Goal: Information Seeking & Learning: Learn about a topic

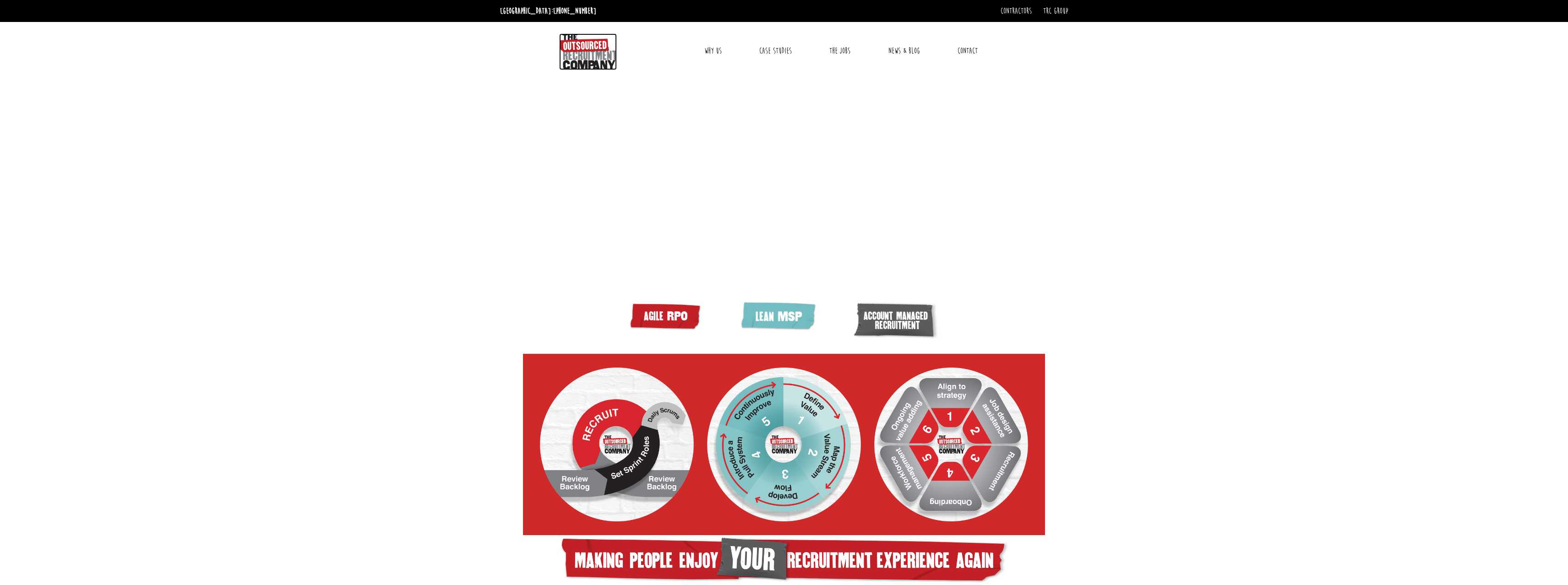
click at [570, 47] on img at bounding box center [588, 52] width 58 height 37
click at [911, 47] on link "News & Blog" at bounding box center [904, 51] width 45 height 23
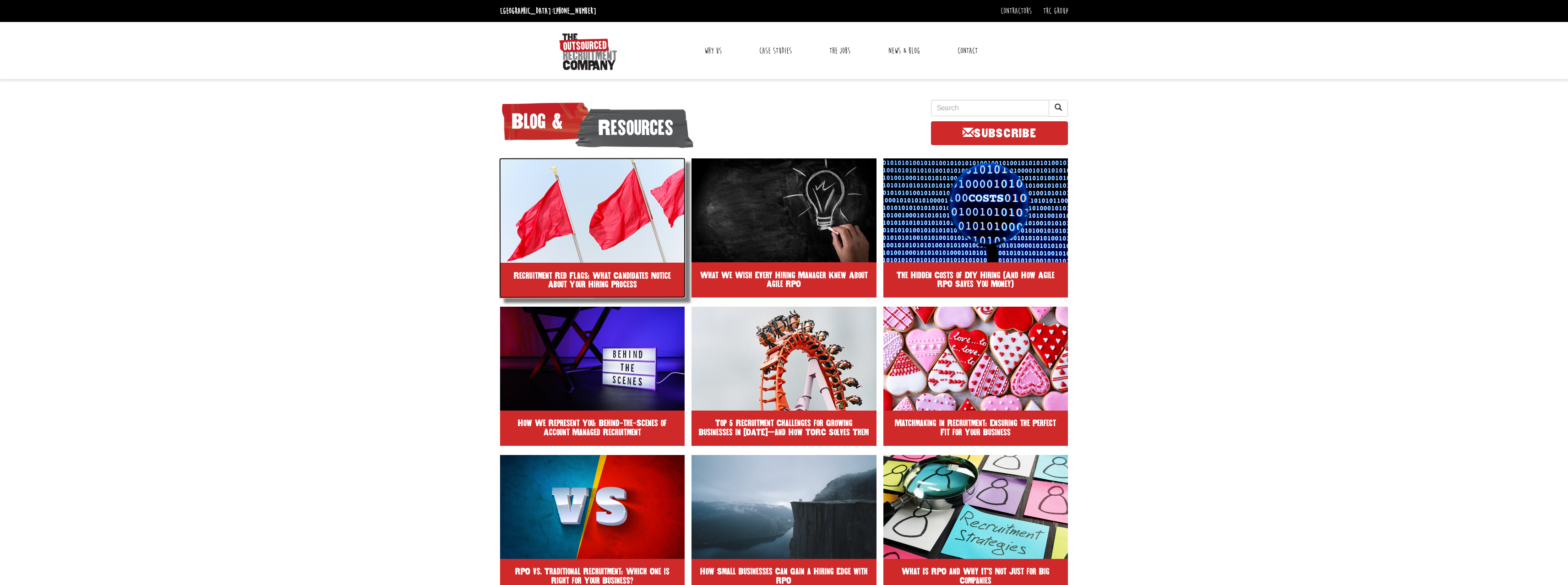
click at [566, 238] on img at bounding box center [592, 210] width 187 height 105
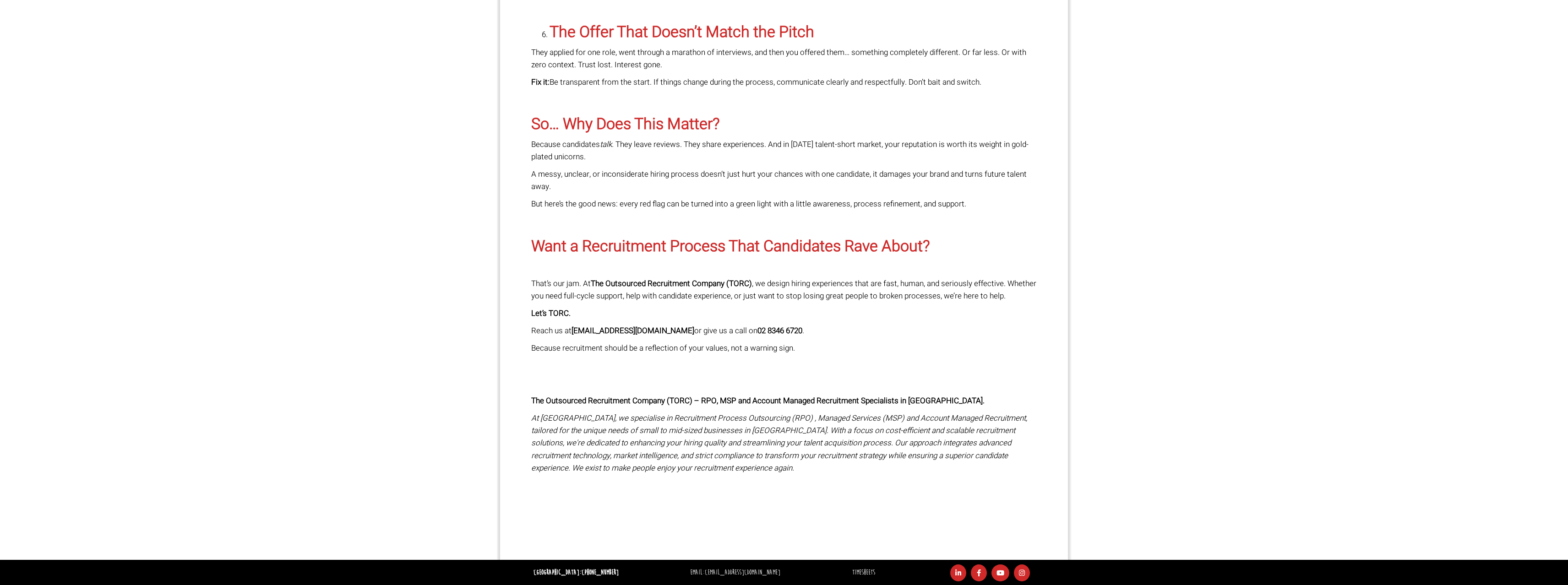
scroll to position [1133, 0]
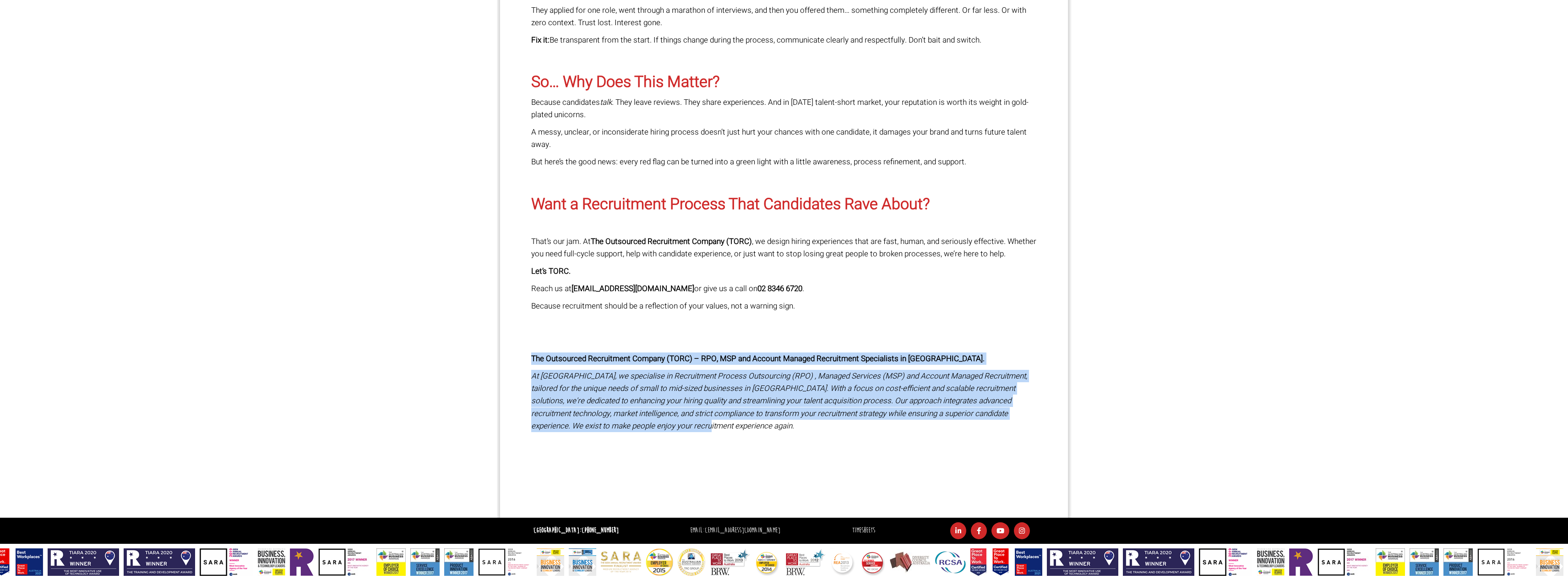
drag, startPoint x: 685, startPoint y: 423, endPoint x: 532, endPoint y: 359, distance: 165.8
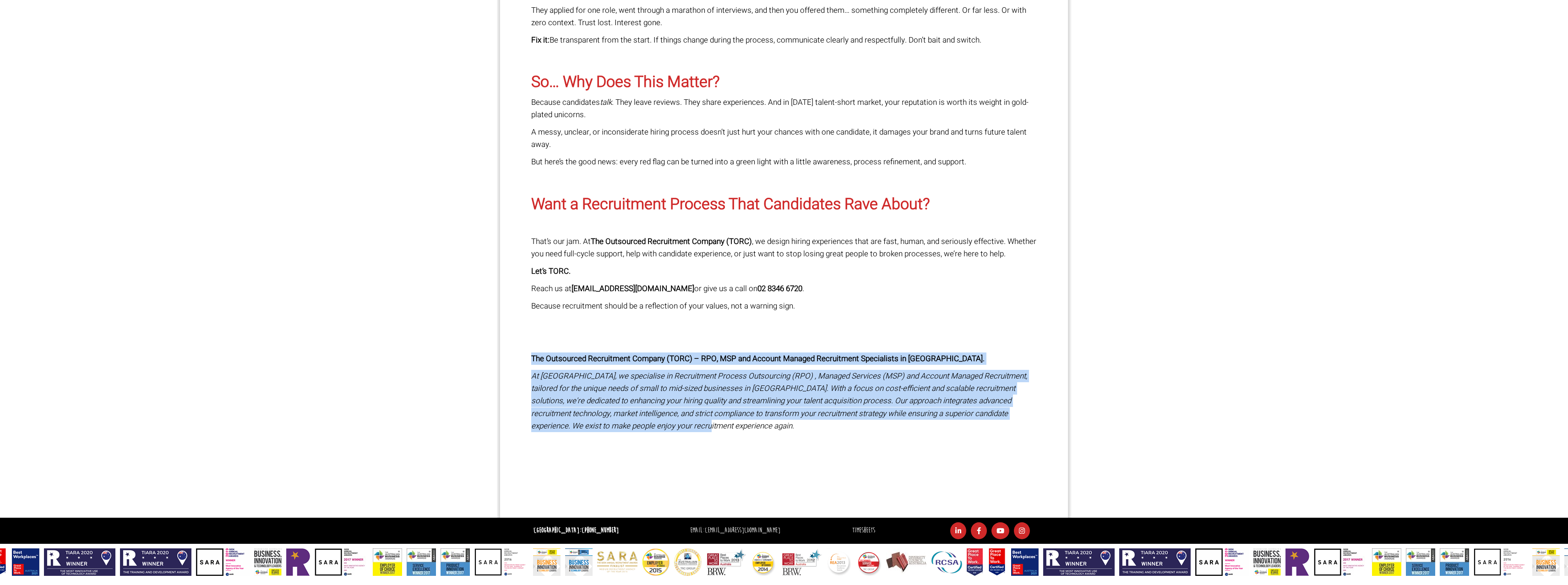
copy div "The Outsourced Recruitment Company (TORC) – RPO, MSP and Account Managed Recrui…"
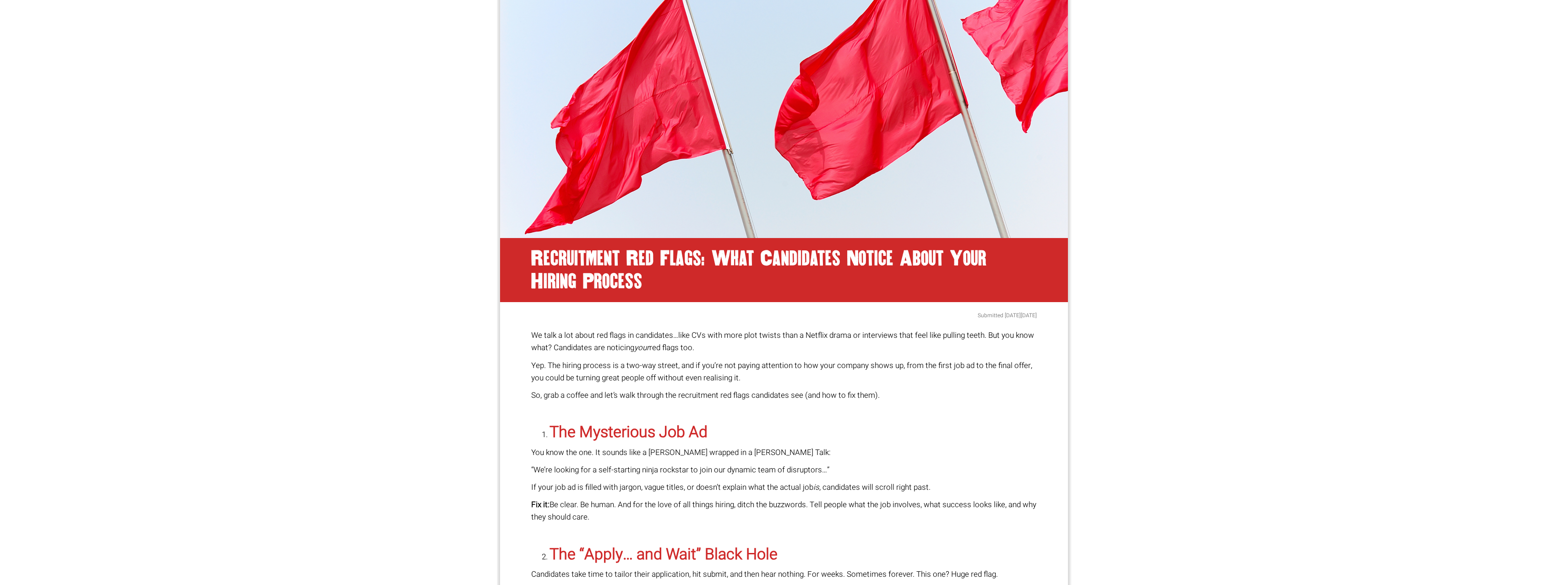
scroll to position [0, 0]
